Goal: Task Accomplishment & Management: Use online tool/utility

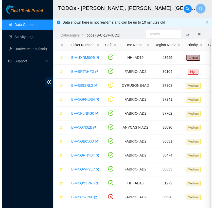
scroll to position [72, 0]
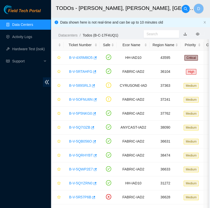
click at [33, 23] on link "Data Centers" at bounding box center [22, 25] width 21 height 4
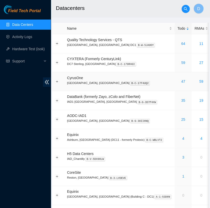
click at [178, 83] on div "47" at bounding box center [183, 82] width 11 height 6
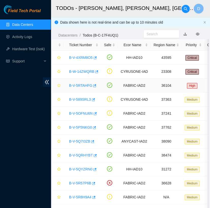
click at [82, 86] on link "B-V-5RTAHFG" at bounding box center [80, 86] width 23 height 4
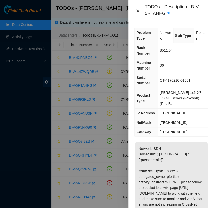
click at [138, 12] on icon "close" at bounding box center [138, 11] width 4 height 4
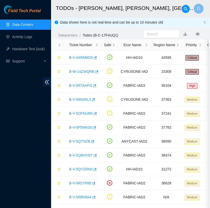
click at [24, 25] on link "Data Centers" at bounding box center [22, 25] width 21 height 4
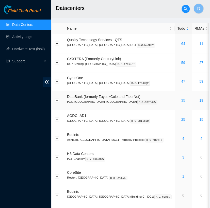
click at [181, 101] on link "35" at bounding box center [183, 101] width 4 height 4
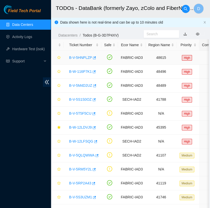
click at [84, 58] on link "B-V-5HNPLZP" at bounding box center [80, 58] width 23 height 4
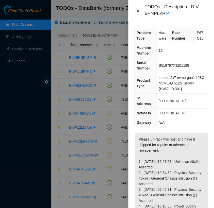
click at [136, 10] on icon "close" at bounding box center [138, 11] width 4 height 4
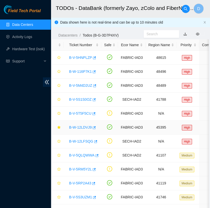
click at [73, 126] on link "B-W-12LDVJ9" at bounding box center [80, 127] width 23 height 4
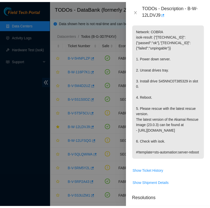
scroll to position [120, 0]
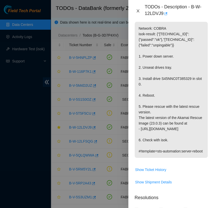
click at [139, 9] on icon "close" at bounding box center [138, 11] width 4 height 4
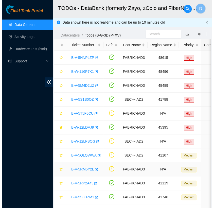
scroll to position [100, 0]
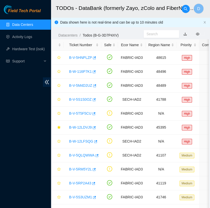
click at [33, 26] on link "Data Centers" at bounding box center [22, 25] width 21 height 4
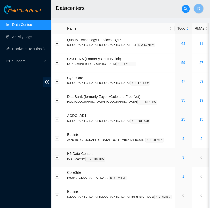
click at [178, 156] on div "3" at bounding box center [183, 158] width 11 height 6
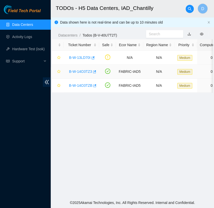
click at [83, 73] on link "B-W-14O3TZ3" at bounding box center [80, 72] width 23 height 4
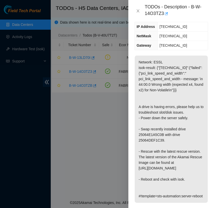
scroll to position [87, 0]
click at [138, 11] on icon "close" at bounding box center [138, 10] width 3 height 3
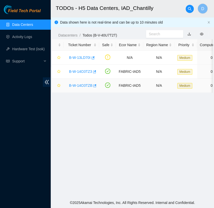
scroll to position [81, 0]
click at [80, 87] on link "B-W-14O3TZB" at bounding box center [80, 86] width 23 height 4
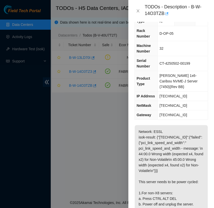
scroll to position [0, 0]
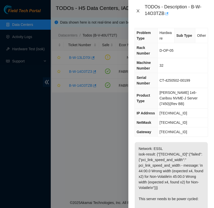
click at [139, 11] on icon "close" at bounding box center [138, 11] width 4 height 4
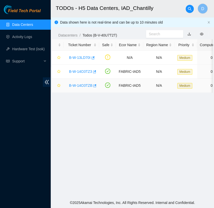
click at [86, 84] on link "B-W-14O3TZB" at bounding box center [80, 86] width 23 height 4
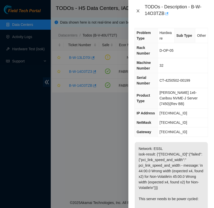
click at [138, 12] on icon "close" at bounding box center [138, 11] width 4 height 4
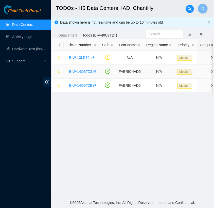
click at [83, 72] on link "B-W-14O3TZ3" at bounding box center [80, 72] width 23 height 4
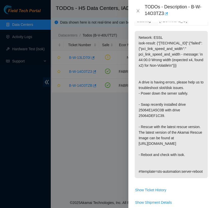
scroll to position [112, 0]
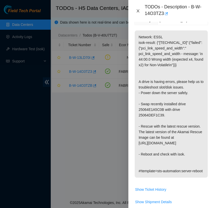
click at [138, 11] on icon "close" at bounding box center [138, 11] width 4 height 4
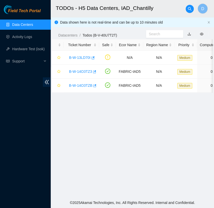
scroll to position [97, 0]
